Goal: Task Accomplishment & Management: Manage account settings

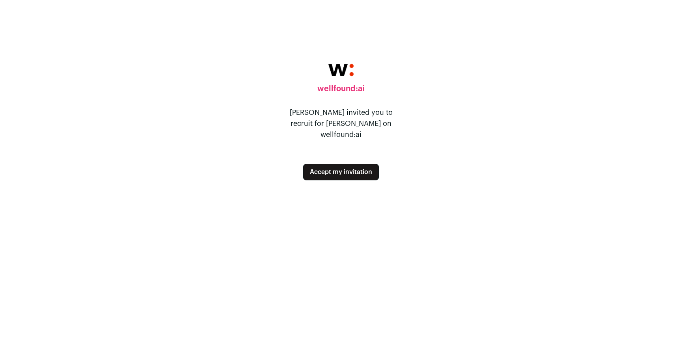
click at [341, 166] on button "Accept my invitation" at bounding box center [341, 172] width 76 height 17
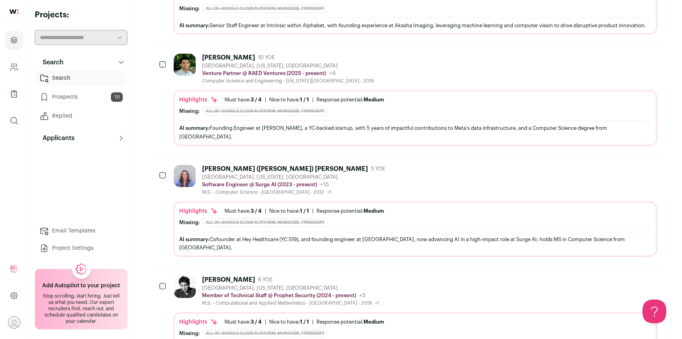
scroll to position [328, 0]
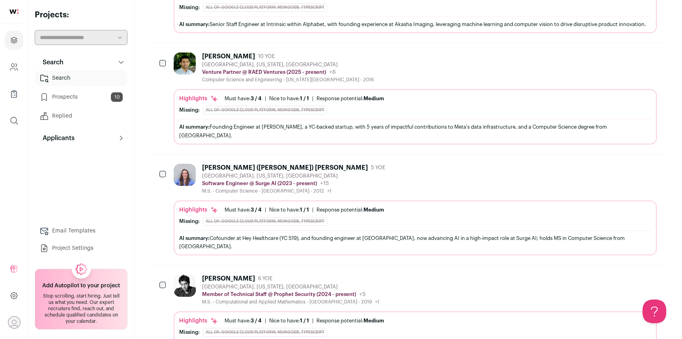
click at [308, 164] on div "[PERSON_NAME] ([PERSON_NAME]) [PERSON_NAME] 5 YOE" at bounding box center [295, 168] width 186 height 8
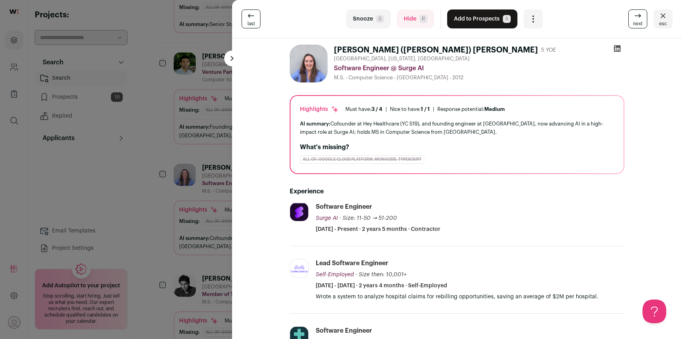
click at [206, 257] on div "last Snooze S Hide R Add to Prospects A Are you sure? [PERSON_NAME] ([PERSON_NA…" at bounding box center [341, 169] width 682 height 339
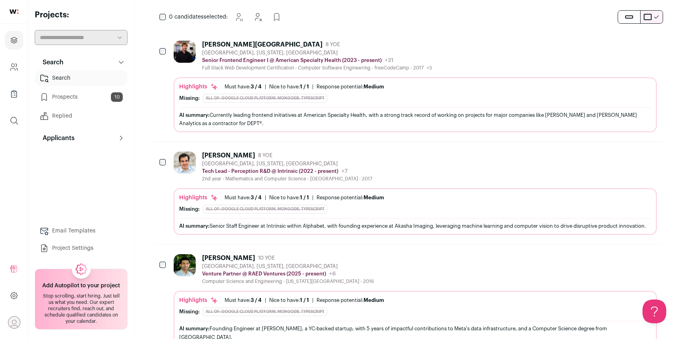
scroll to position [0, 0]
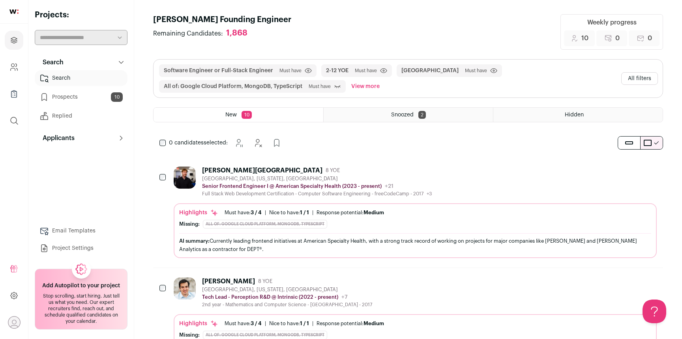
click at [434, 120] on div "Snoozed 2" at bounding box center [408, 115] width 169 height 14
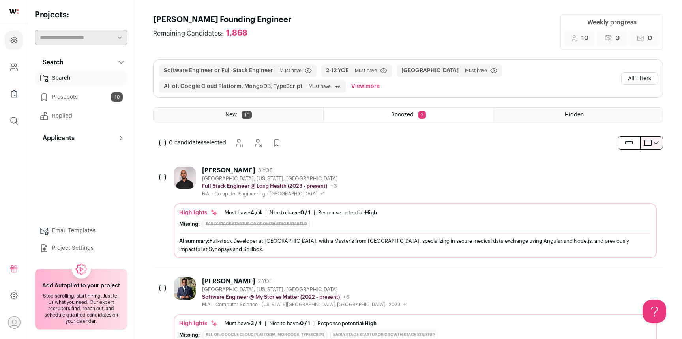
click at [180, 180] on img at bounding box center [185, 178] width 22 height 22
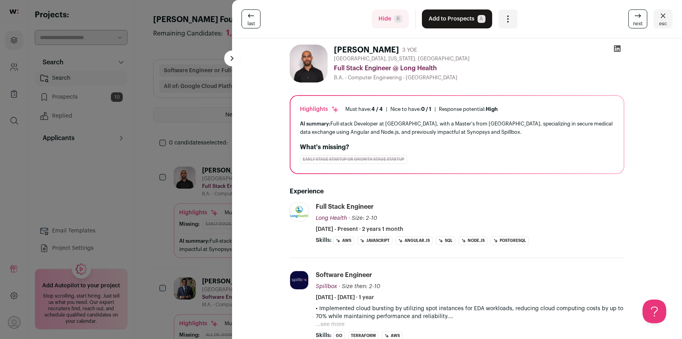
click at [313, 71] on img at bounding box center [309, 64] width 38 height 38
click at [186, 201] on div "last Hide R Add to Prospects A Are you sure? [PERSON_NAME] is already in your A…" at bounding box center [341, 169] width 682 height 339
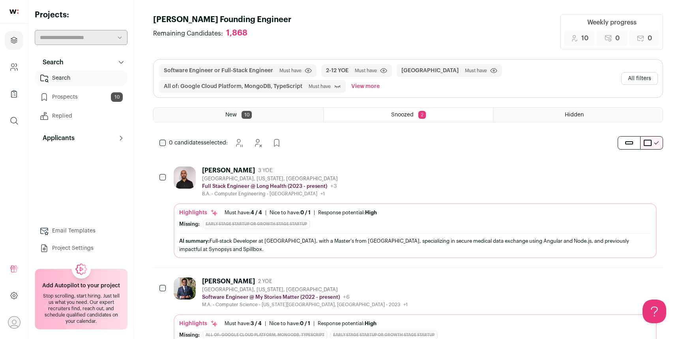
click at [180, 298] on img at bounding box center [185, 289] width 22 height 22
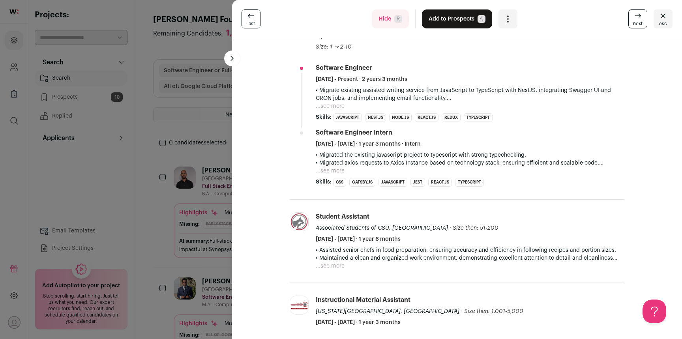
scroll to position [184, 0]
click at [199, 127] on div "last Hide R Add to Prospects A Are you sure? [PERSON_NAME] is already in your A…" at bounding box center [341, 169] width 682 height 339
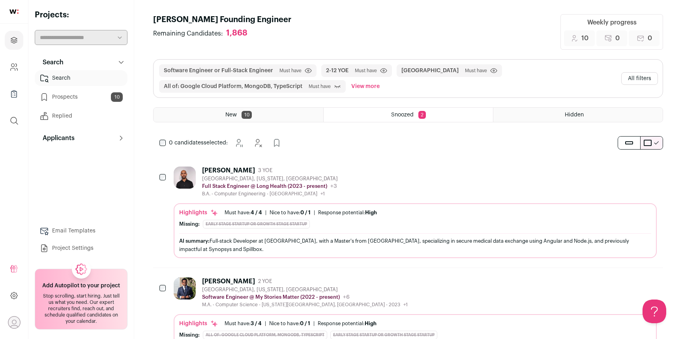
click at [295, 109] on div "New 10" at bounding box center [239, 115] width 170 height 14
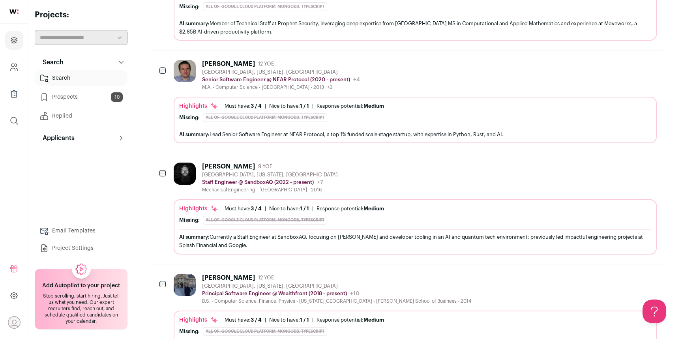
scroll to position [960, 0]
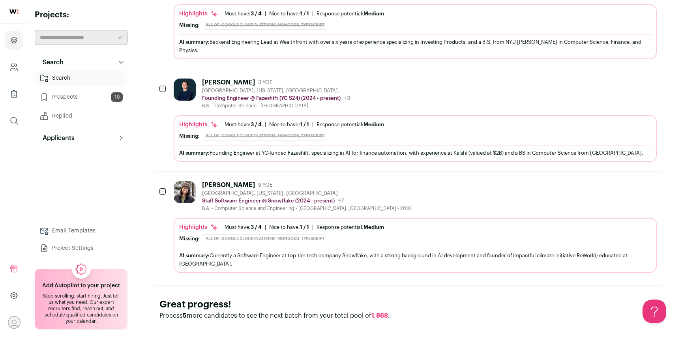
click at [456, 121] on div "Highlights Must have: 3 / 4 How many must haves have been fulfilled? | [GEOGRAP…" at bounding box center [415, 125] width 472 height 8
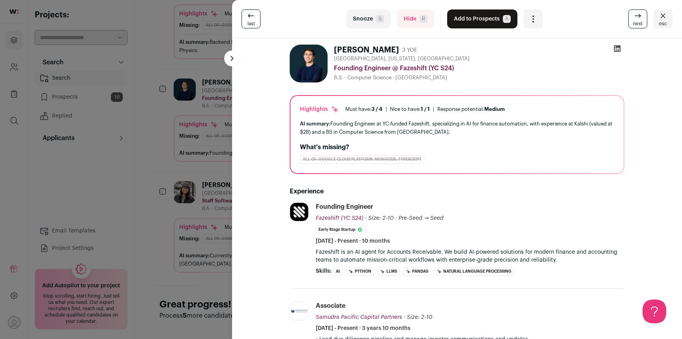
click at [143, 113] on div "last Snooze S Hide R Add to Prospects A Are you sure? [PERSON_NAME] is already …" at bounding box center [341, 169] width 682 height 339
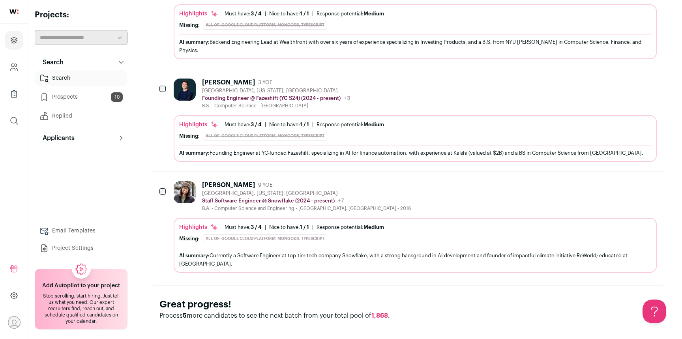
click at [90, 98] on link "Prospects 10" at bounding box center [81, 97] width 93 height 16
